Goal: Information Seeking & Learning: Learn about a topic

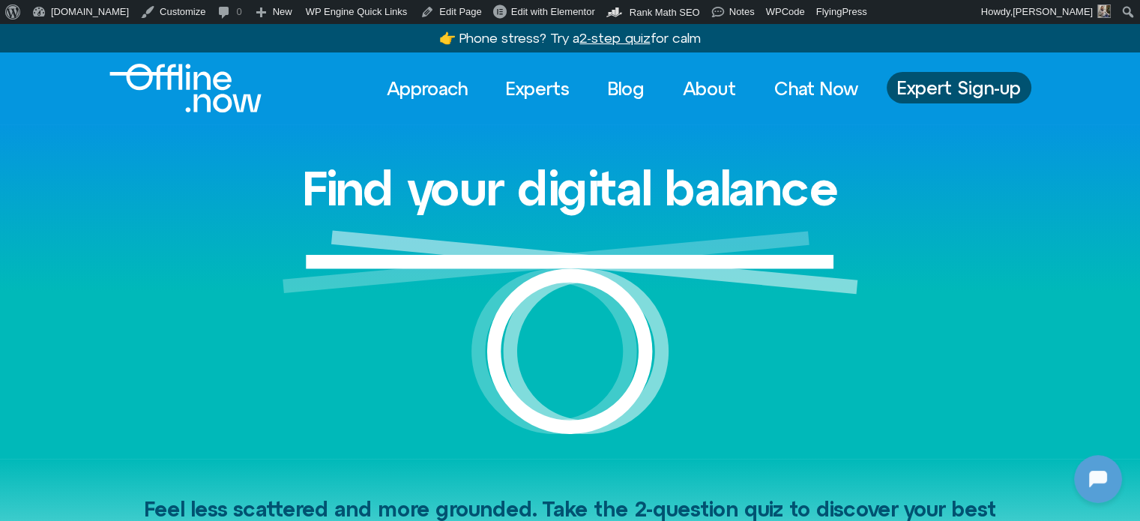
click at [798, 129] on div "Find your digital balance" at bounding box center [570, 291] width 855 height 334
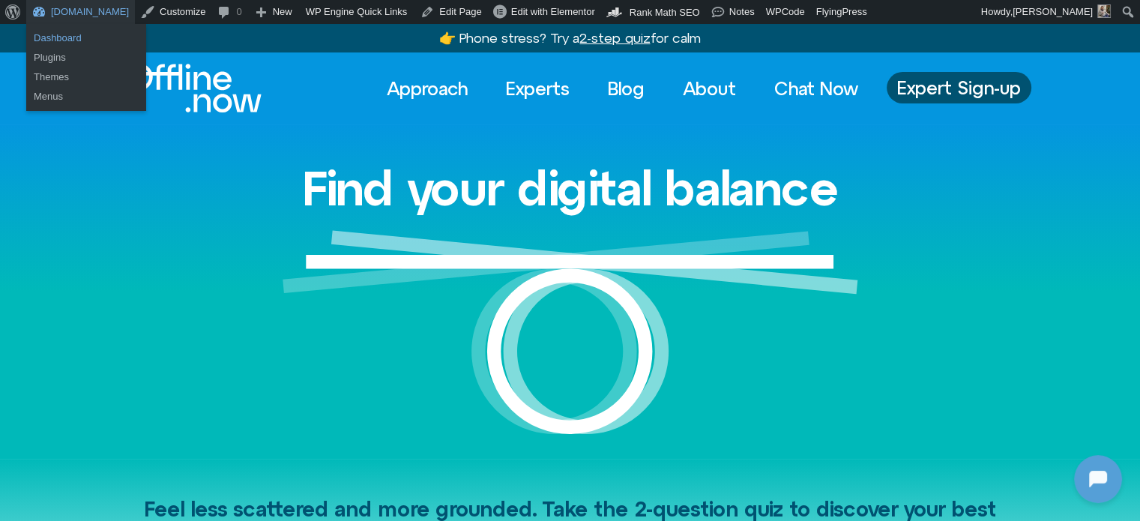
click at [77, 29] on link "Dashboard" at bounding box center [86, 37] width 120 height 19
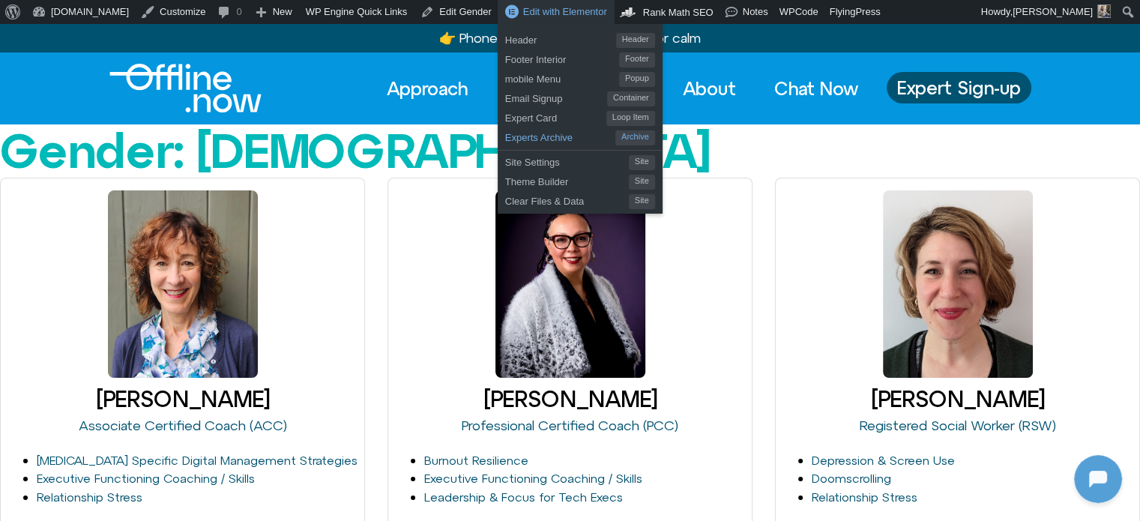
click at [510, 136] on span "Experts Archive" at bounding box center [560, 135] width 110 height 19
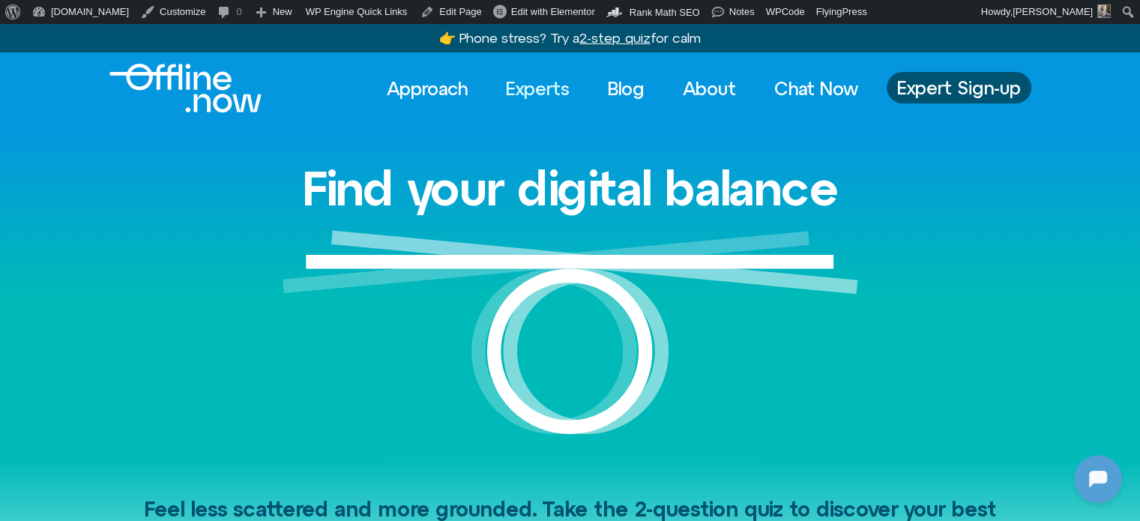
click at [525, 91] on link "Experts" at bounding box center [538, 88] width 91 height 33
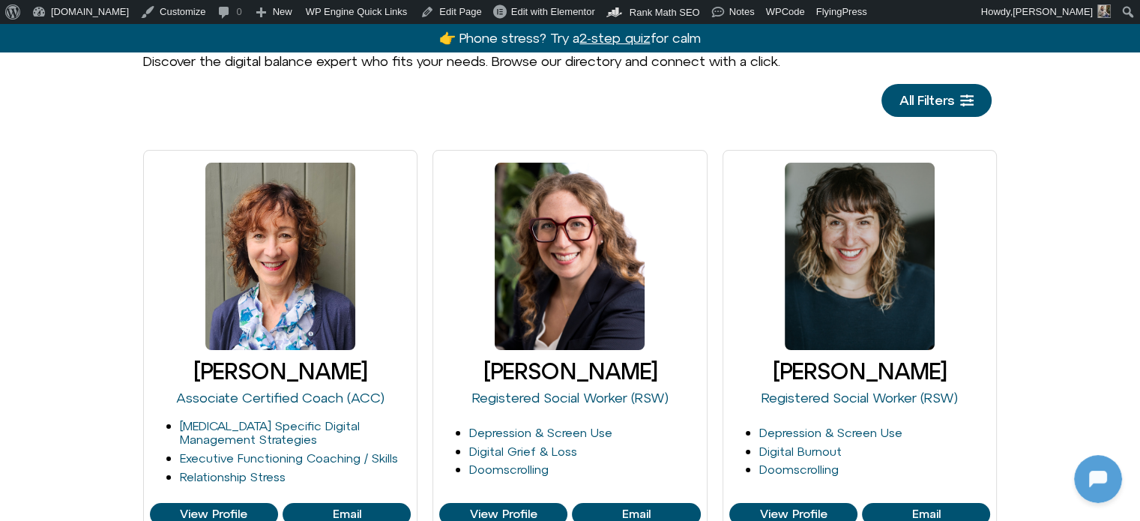
scroll to position [375, 0]
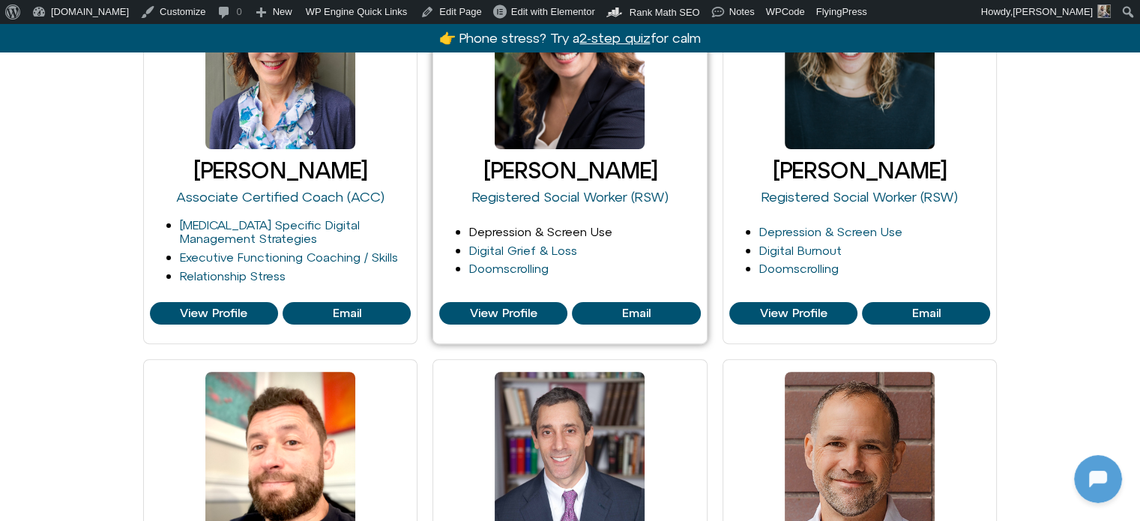
click at [527, 232] on link "Depression & Screen Use" at bounding box center [540, 231] width 143 height 13
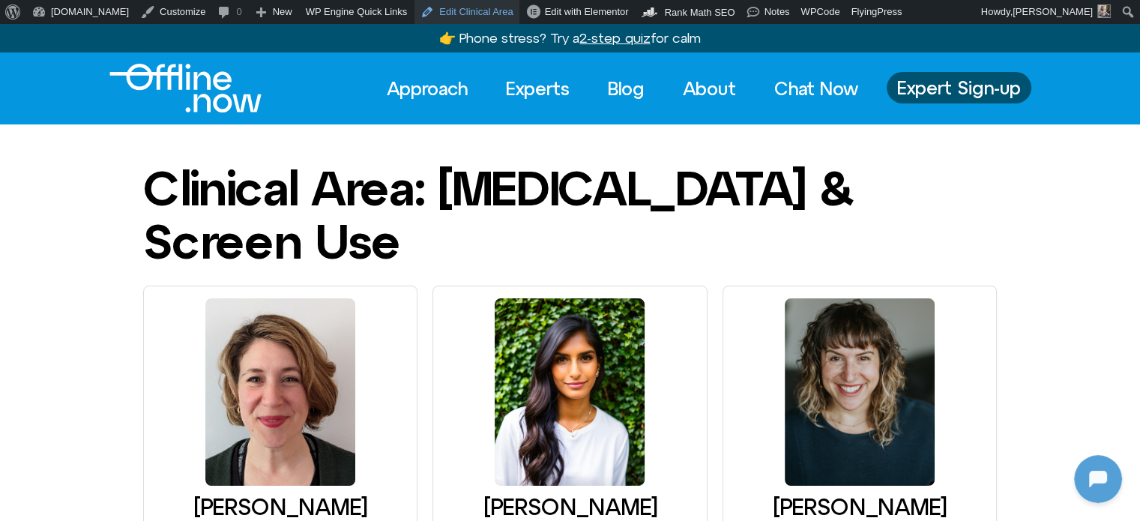
click at [436, 16] on link "Edit Clinical Area" at bounding box center [467, 12] width 104 height 24
